Goal: Transaction & Acquisition: Purchase product/service

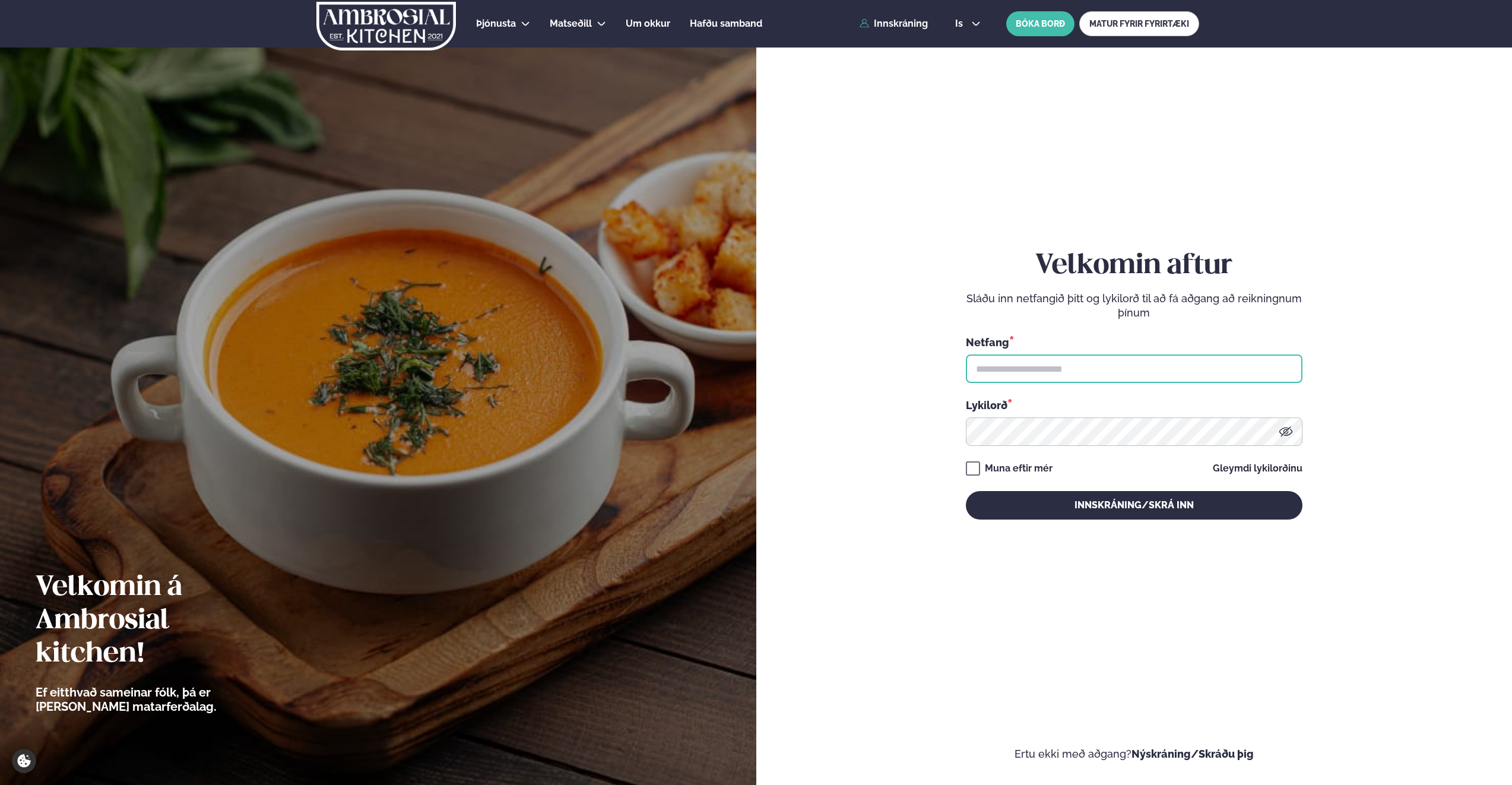
type input "**********"
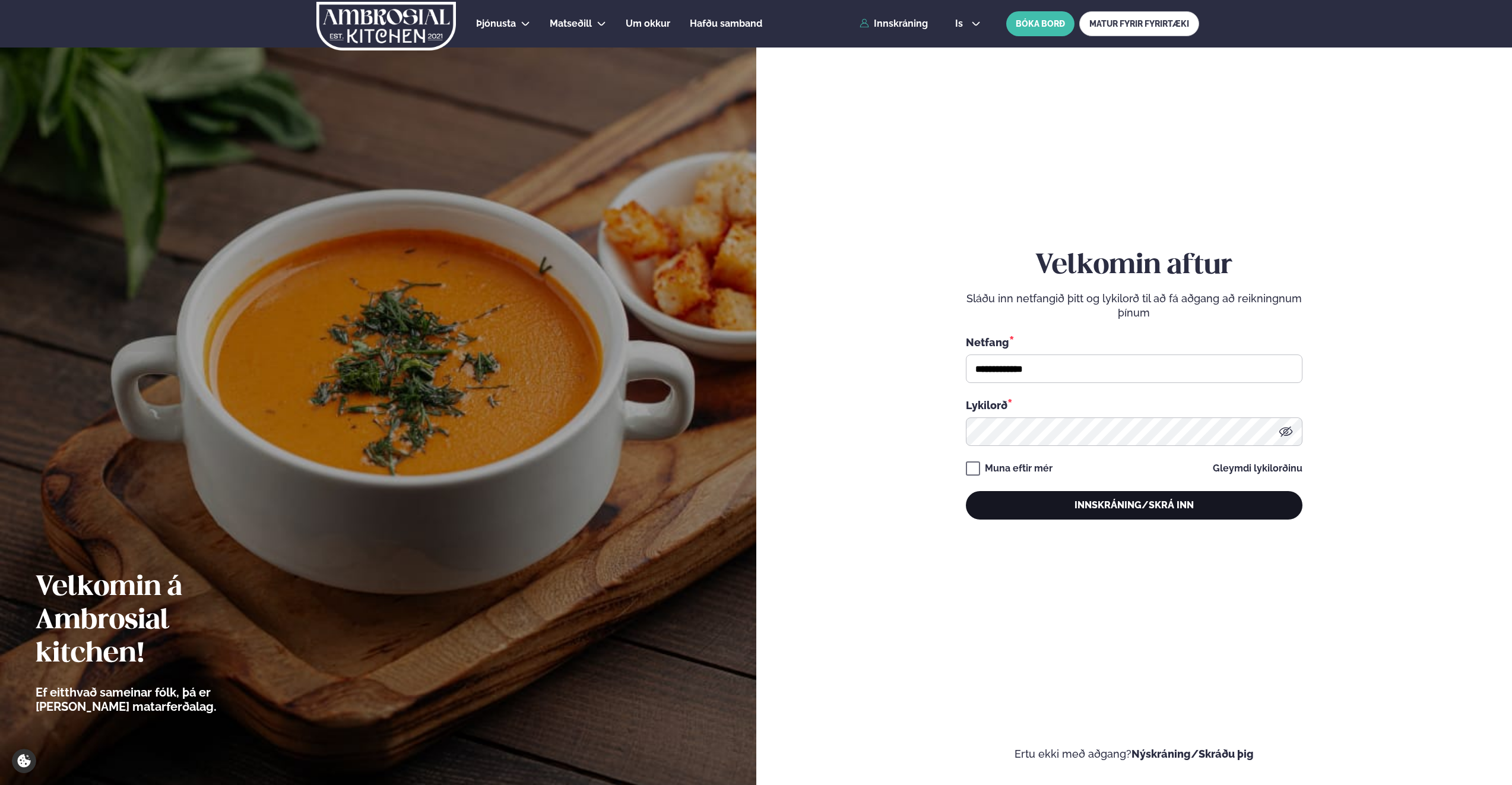
click at [1089, 506] on button "Innskráning/Skrá inn" at bounding box center [1134, 505] width 337 height 28
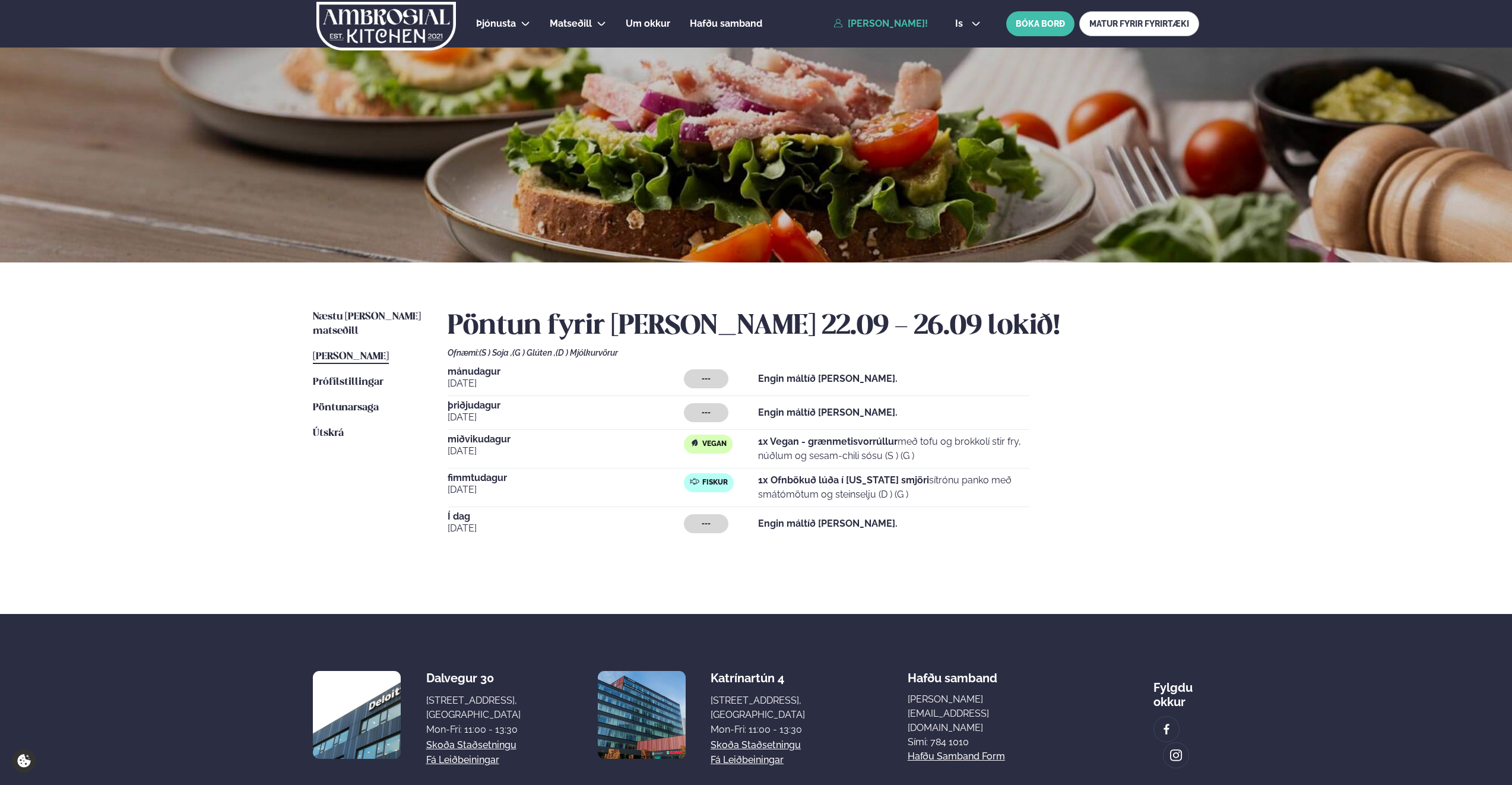
click at [399, 308] on div "Næstu [PERSON_NAME] matseðill Næsta vika [PERSON_NAME] matseðill [PERSON_NAME] …" at bounding box center [756, 438] width 958 height 351
click at [396, 313] on span "Næstu [PERSON_NAME] matseðill" at bounding box center [367, 324] width 108 height 24
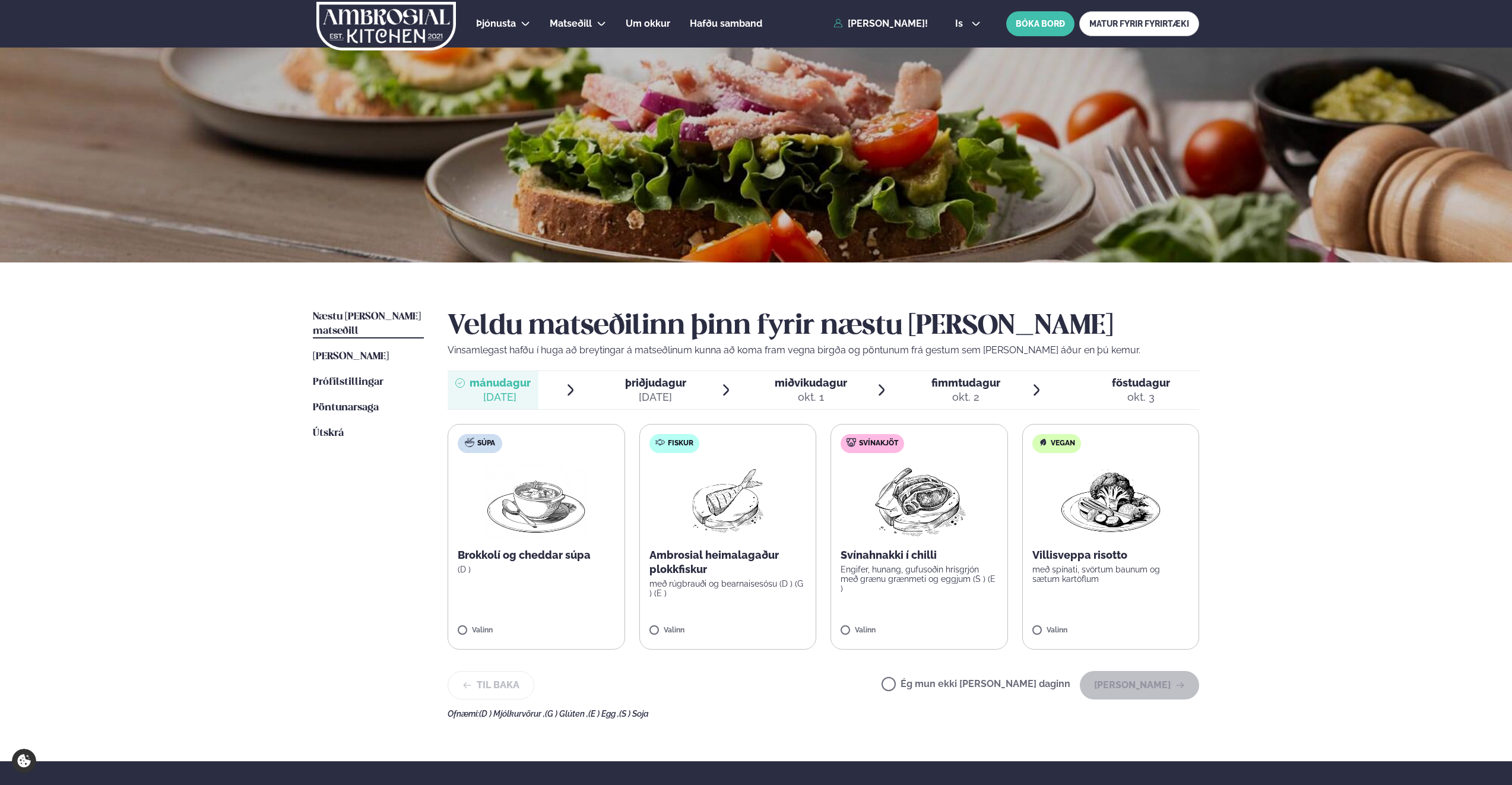
click at [812, 388] on span "miðvikudagur" at bounding box center [811, 382] width 73 height 13
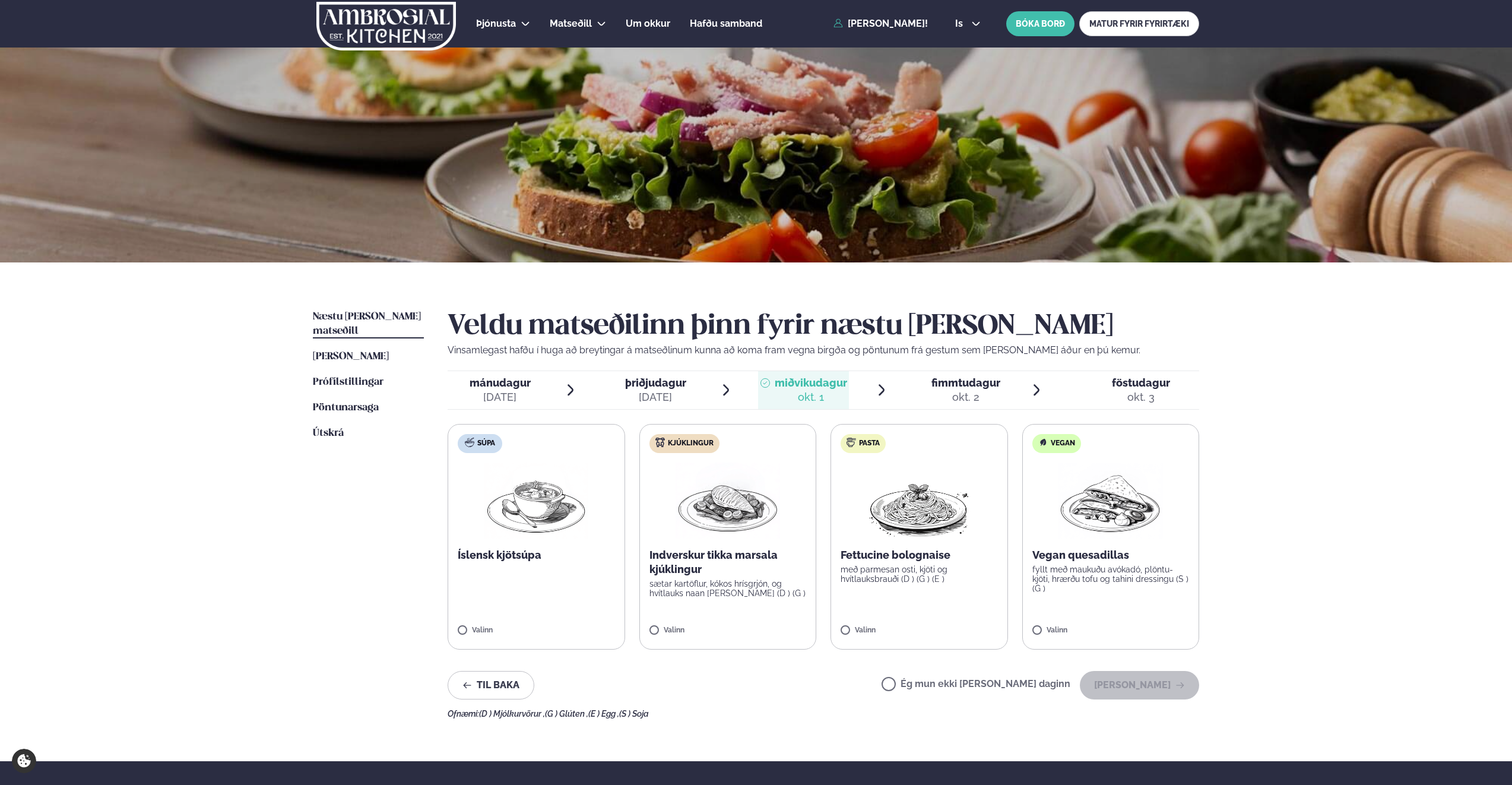
click at [457, 629] on label "Súpa Íslensk kjötsúpa Valinn" at bounding box center [536, 537] width 178 height 226
click at [1130, 688] on button "[PERSON_NAME]" at bounding box center [1139, 685] width 119 height 28
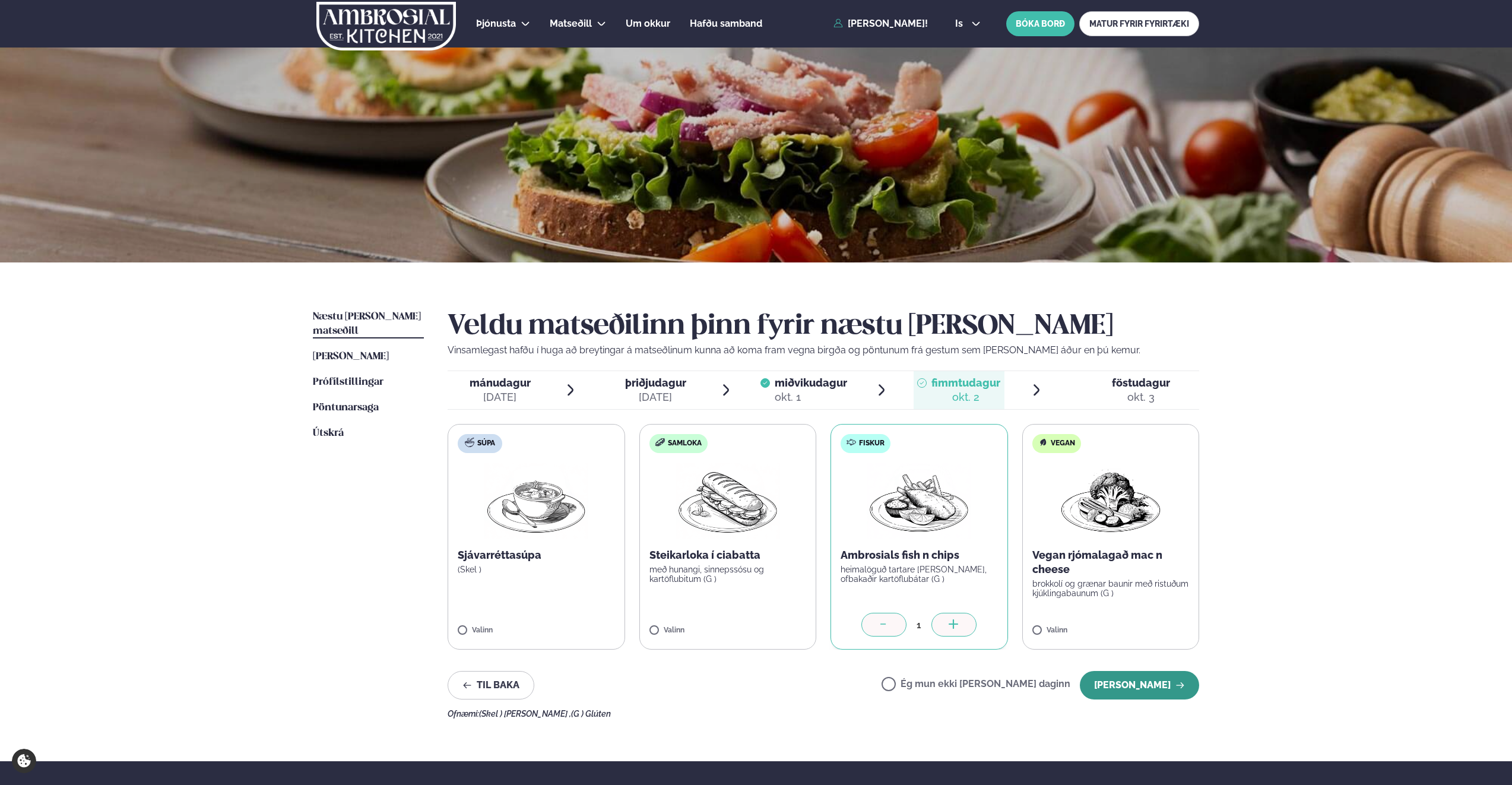
click at [1136, 688] on button "[PERSON_NAME]" at bounding box center [1139, 685] width 119 height 28
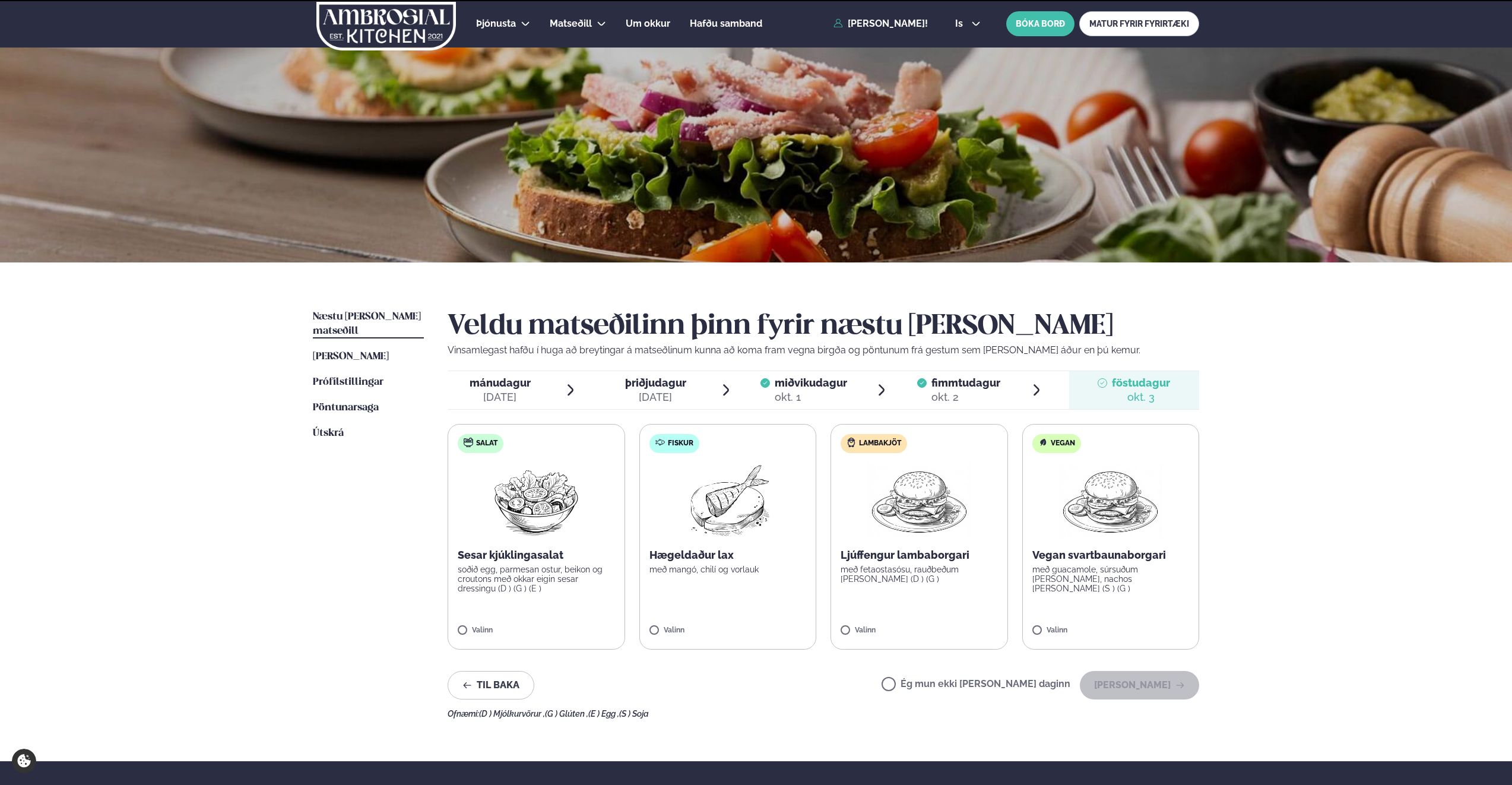
click at [785, 380] on span "miðvikudagur" at bounding box center [811, 382] width 73 height 13
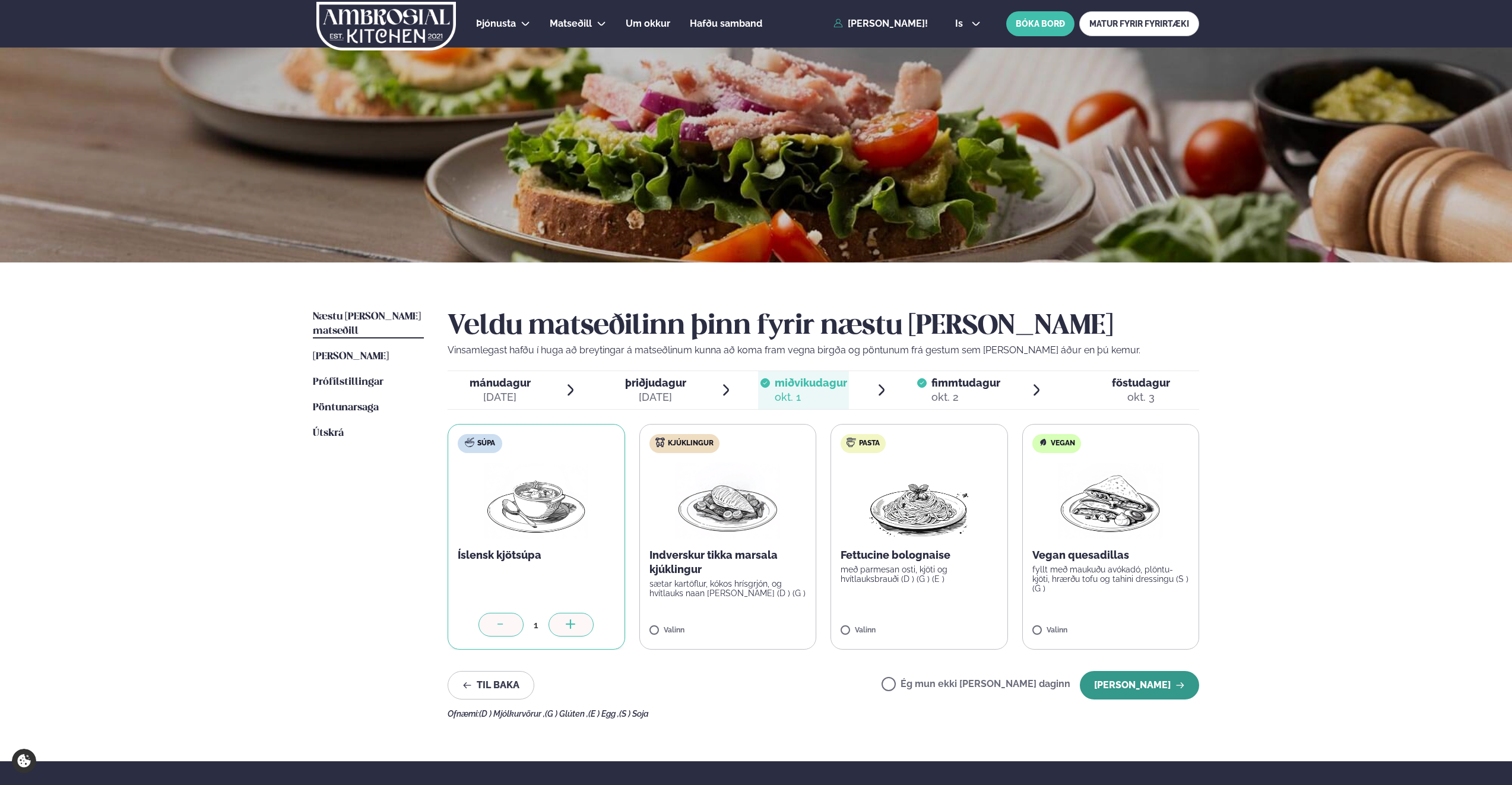
click at [1154, 679] on button "[PERSON_NAME]" at bounding box center [1139, 685] width 119 height 28
